Goal: Find specific page/section: Find specific page/section

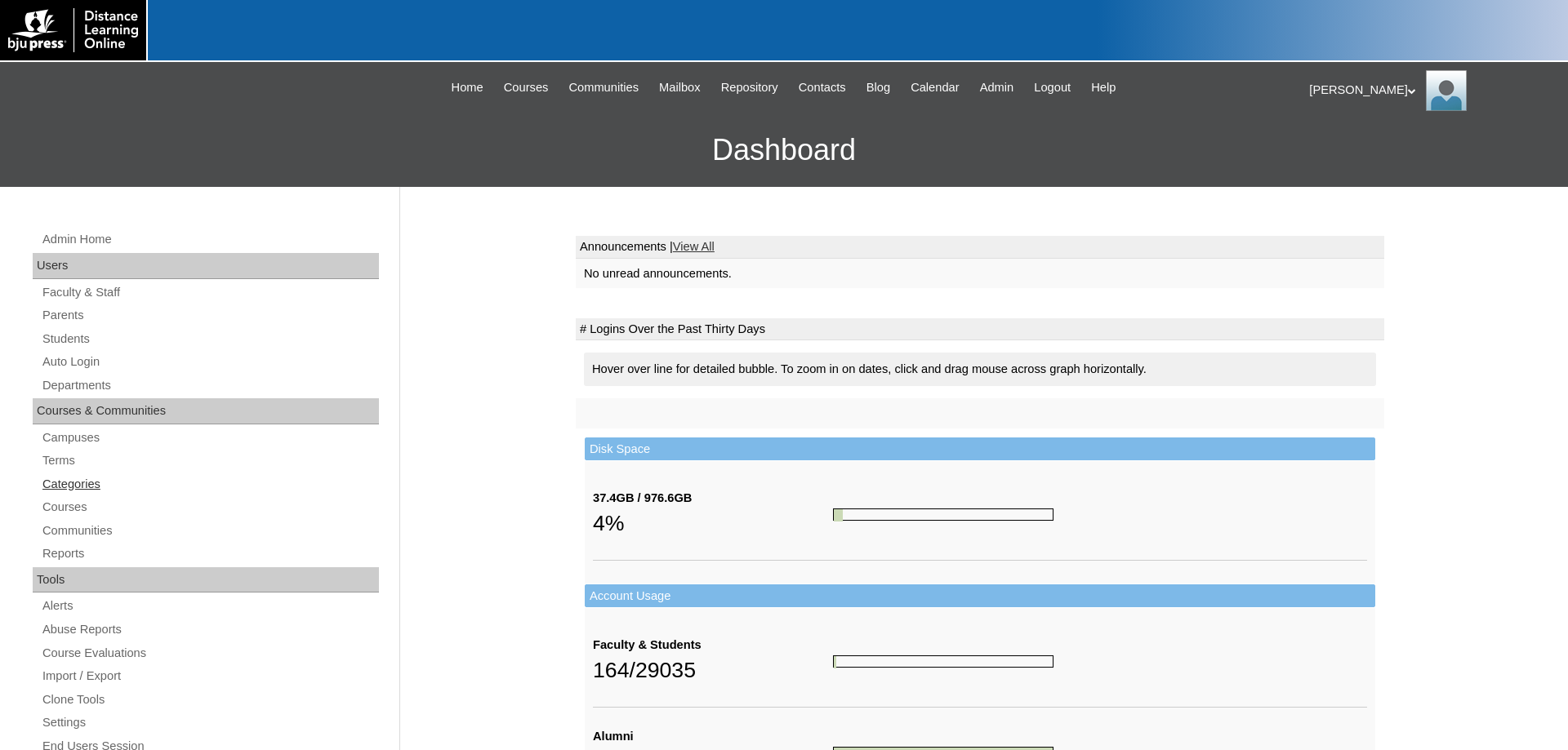
drag, startPoint x: 57, startPoint y: 458, endPoint x: 140, endPoint y: 492, distance: 89.7
click at [58, 458] on link "Terms" at bounding box center [209, 461] width 338 height 20
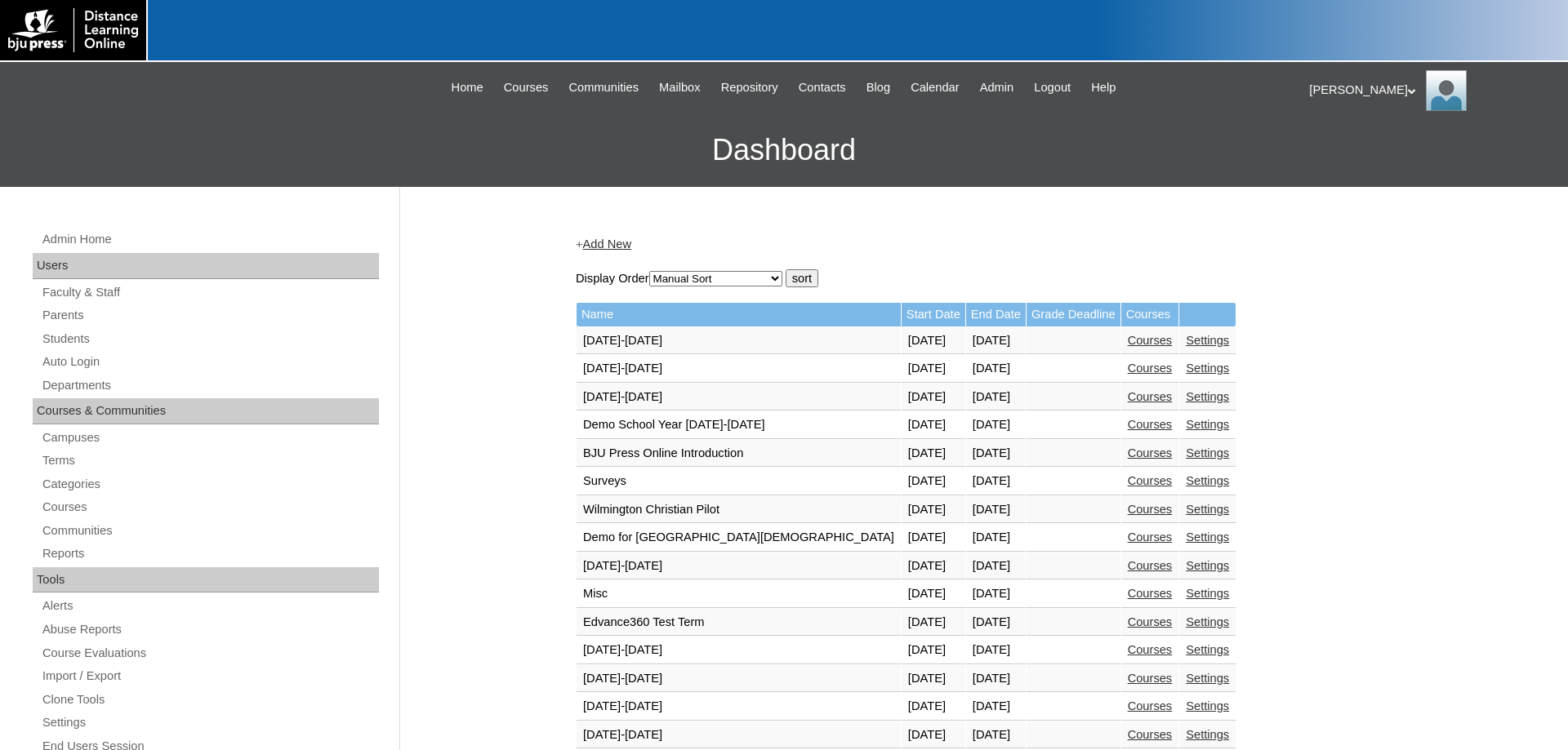
scroll to position [416, 0]
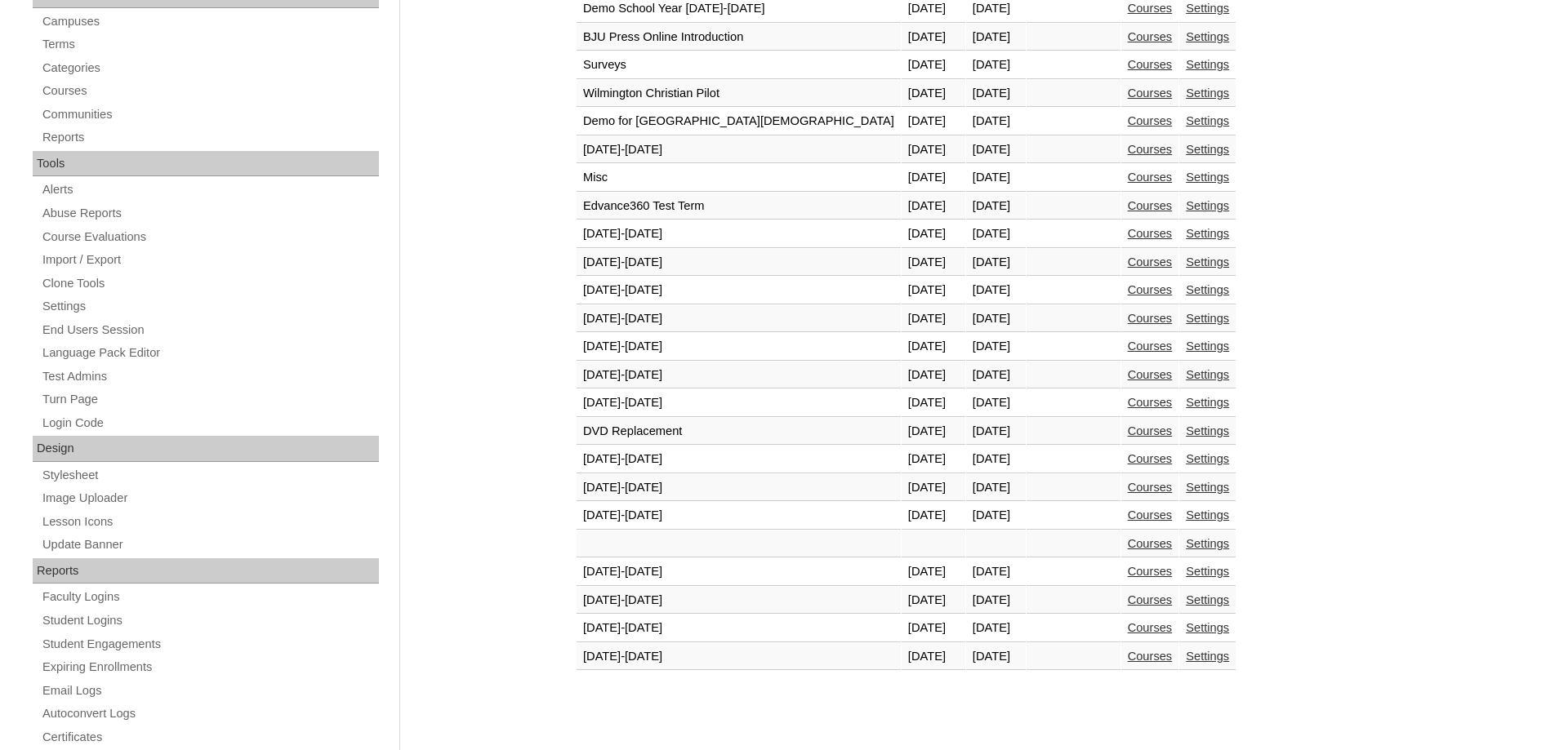
click at [1127, 657] on link "Courses" at bounding box center [1149, 656] width 45 height 13
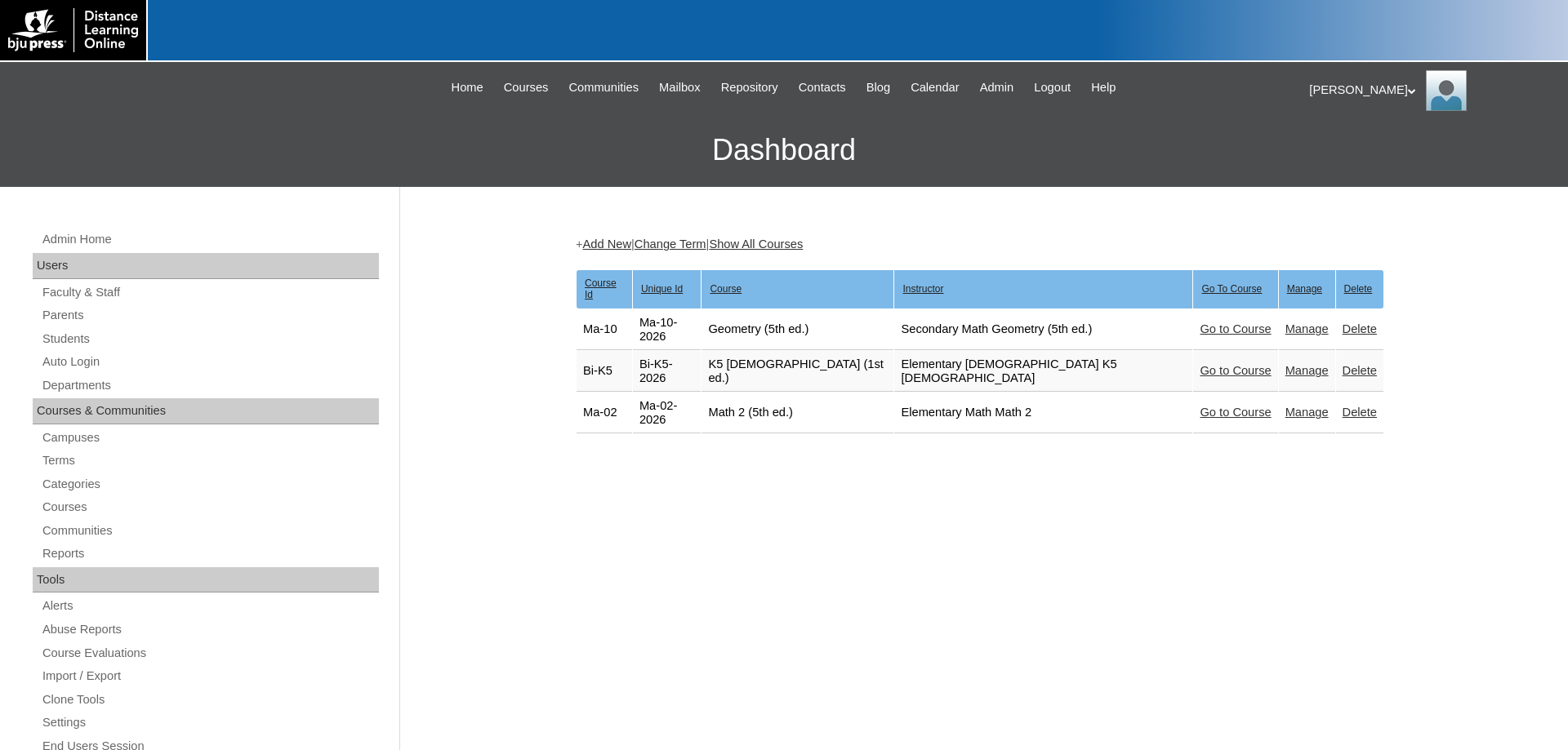
click at [1199, 364] on link "Go to Course" at bounding box center [1235, 370] width 71 height 13
